Goal: Task Accomplishment & Management: Manage account settings

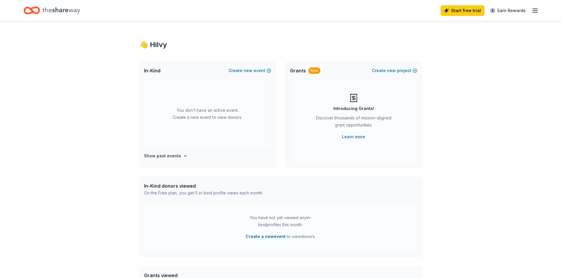
click at [535, 11] on line "button" at bounding box center [535, 11] width 5 height 0
click at [465, 44] on link "Account" at bounding box center [465, 46] width 19 height 6
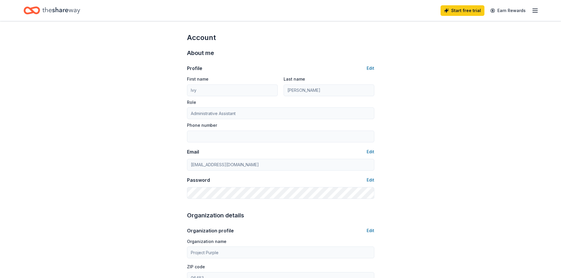
click at [373, 62] on div "Profile Edit First name [PERSON_NAME] Last name [PERSON_NAME] Role Administrati…" at bounding box center [280, 128] width 187 height 141
click at [371, 67] on button "Edit" at bounding box center [371, 68] width 8 height 7
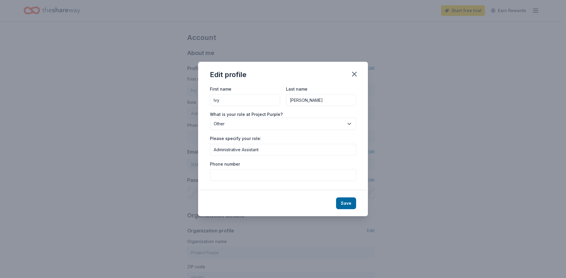
drag, startPoint x: 251, startPoint y: 101, endPoint x: 176, endPoint y: 101, distance: 75.1
click at [176, 101] on div "Edit profile First name [PERSON_NAME] Last name [PERSON_NAME] What is your role…" at bounding box center [283, 139] width 566 height 278
type input "[PERSON_NAME]"
type input "Anelli"
click at [349, 206] on button "Save" at bounding box center [346, 204] width 20 height 12
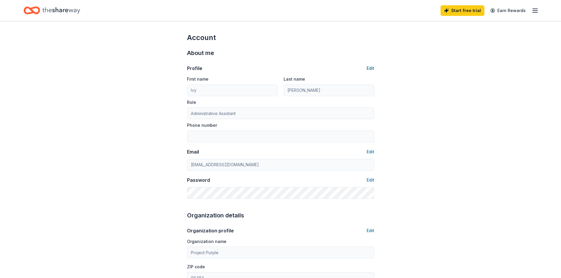
click at [372, 70] on button "Edit" at bounding box center [371, 68] width 8 height 7
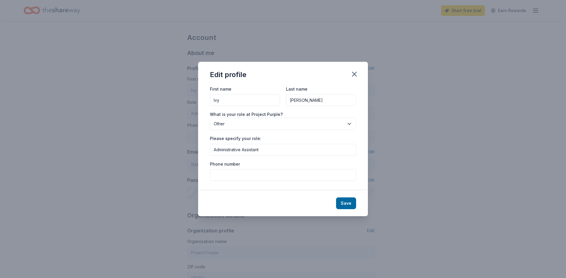
type input "[PERSON_NAME]"
type input "Anelli"
drag, startPoint x: 238, startPoint y: 98, endPoint x: 188, endPoint y: 101, distance: 50.5
click at [188, 101] on div "Edit profile First name [PERSON_NAME] Last name [PERSON_NAME] What is your role…" at bounding box center [283, 139] width 566 height 278
type input "Ju"
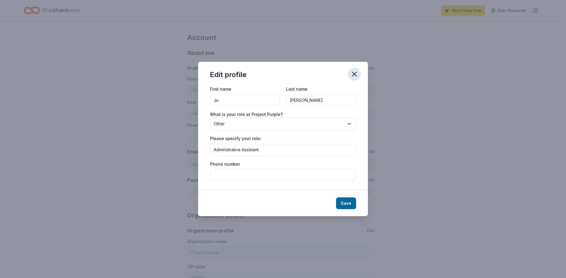
click at [356, 72] on icon "button" at bounding box center [354, 74] width 4 height 4
click at [353, 76] on icon "button" at bounding box center [354, 74] width 8 height 8
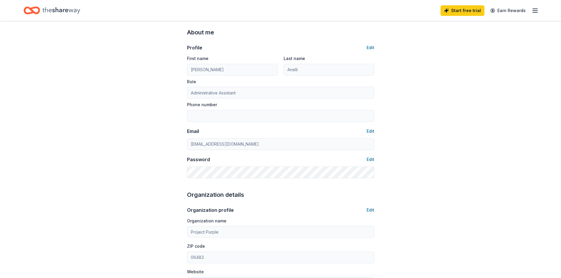
scroll to position [29, 0]
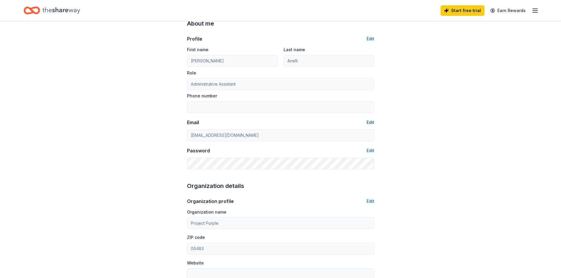
click at [368, 121] on button "Edit" at bounding box center [371, 122] width 8 height 7
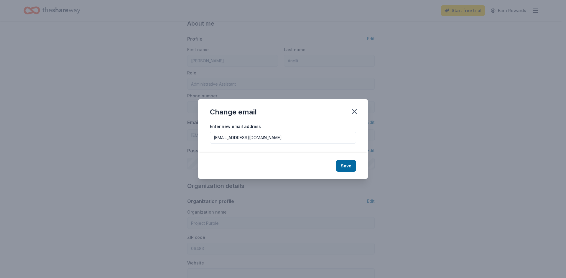
drag, startPoint x: 219, startPoint y: 139, endPoint x: 208, endPoint y: 139, distance: 10.6
click at [208, 139] on div "Enter new email address [EMAIL_ADDRESS][DOMAIN_NAME]" at bounding box center [283, 138] width 170 height 30
type input "[PERSON_NAME][EMAIL_ADDRESS][DOMAIN_NAME]"
click at [340, 164] on button "Save" at bounding box center [346, 166] width 20 height 12
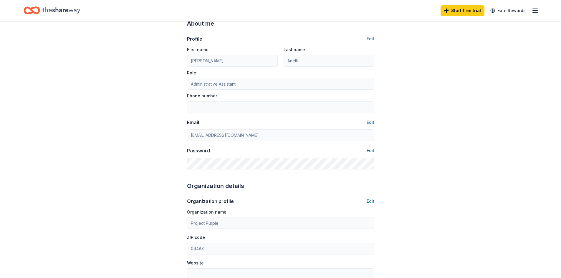
type input "[PERSON_NAME][EMAIL_ADDRESS][DOMAIN_NAME]"
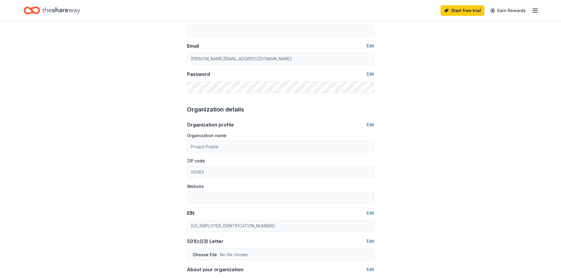
scroll to position [0, 0]
